Goal: Task Accomplishment & Management: Manage account settings

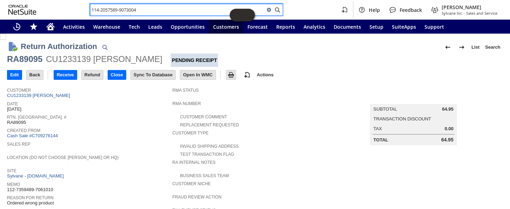
scroll to position [287, 0]
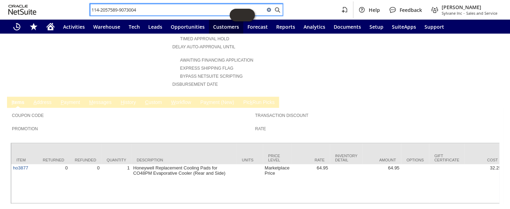
paste input "SY685EF32D192CE"
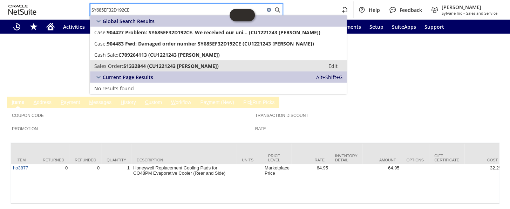
type input "SY685EF32D192CE"
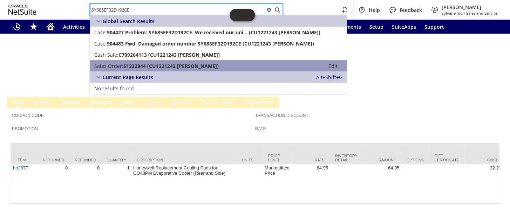
click at [133, 63] on span "S1332844 (CU1221243 Thomas Jedynak)" at bounding box center [170, 66] width 95 height 7
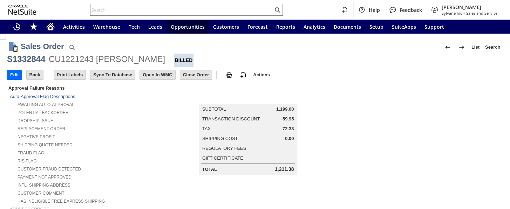
scroll to position [255, 0]
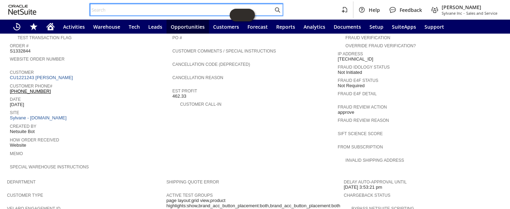
click at [161, 6] on input "text" at bounding box center [182, 10] width 183 height 8
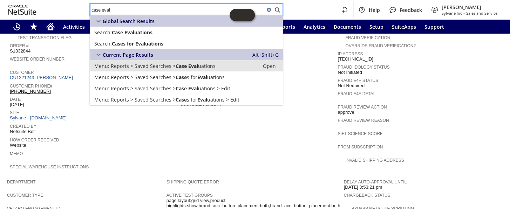
type input "case eval"
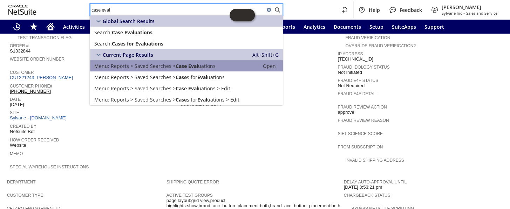
click at [172, 65] on span "Reports > Saved Searches >" at bounding box center [143, 66] width 65 height 7
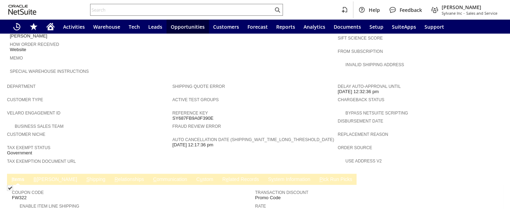
scroll to position [421, 0]
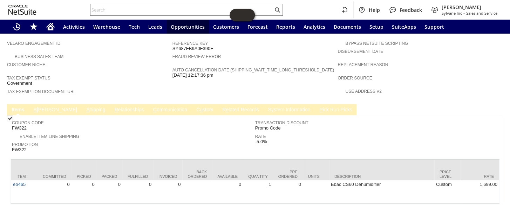
click at [152, 107] on link "C ommunication" at bounding box center [171, 110] width 38 height 7
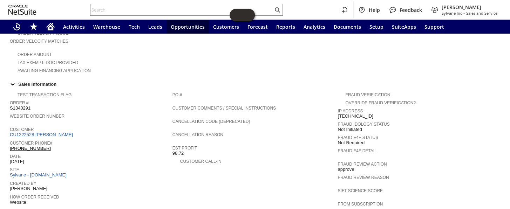
scroll to position [197, 0]
click at [56, 133] on link "CU1222528 [PERSON_NAME]" at bounding box center [42, 135] width 65 height 5
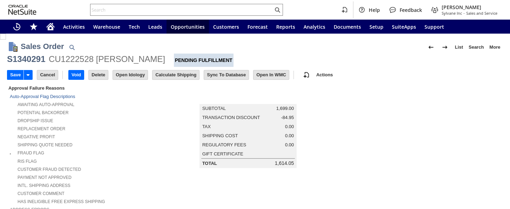
scroll to position [127, 0]
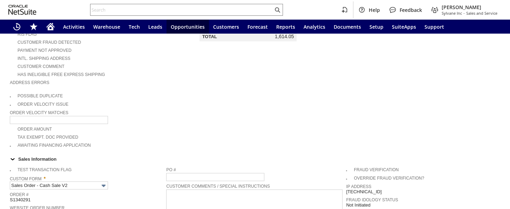
type input "Intelligent Recommendations ⁰"
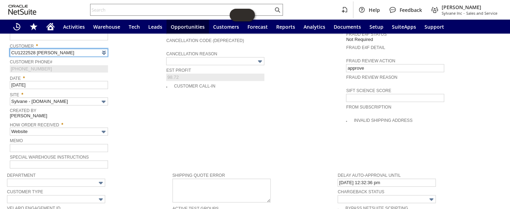
scroll to position [287, 0]
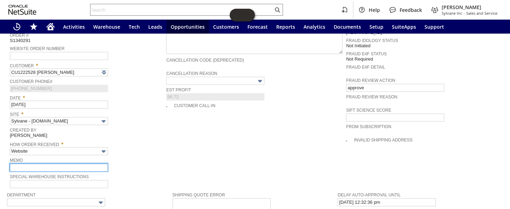
click at [61, 164] on input "text" at bounding box center [59, 168] width 98 height 8
type input "customer stated to keep the order open"
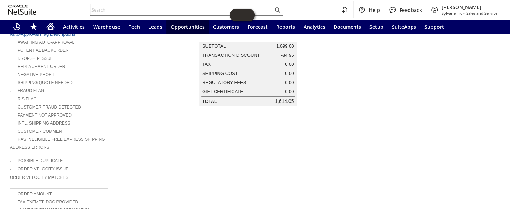
scroll to position [0, 0]
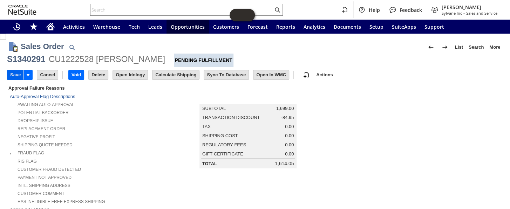
click at [9, 72] on input "Save" at bounding box center [15, 75] width 16 height 9
